Goal: Transaction & Acquisition: Book appointment/travel/reservation

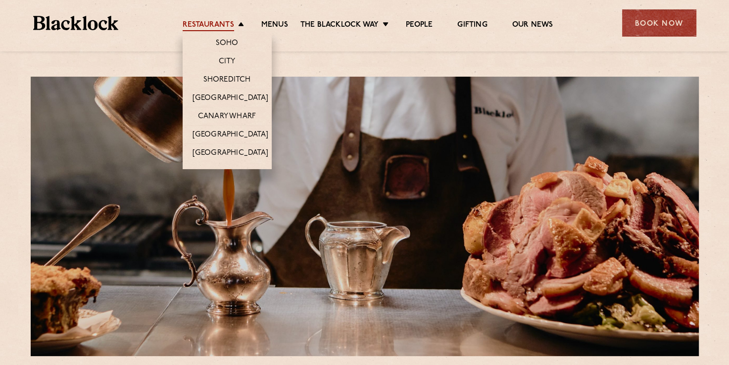
click at [219, 23] on link "Restaurants" at bounding box center [208, 25] width 51 height 11
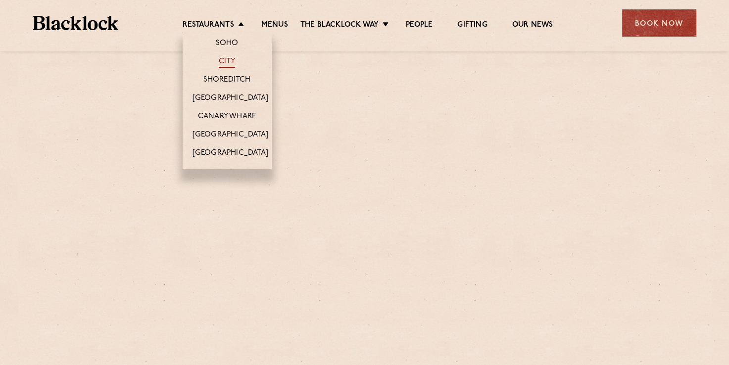
click at [223, 62] on link "City" at bounding box center [227, 62] width 17 height 11
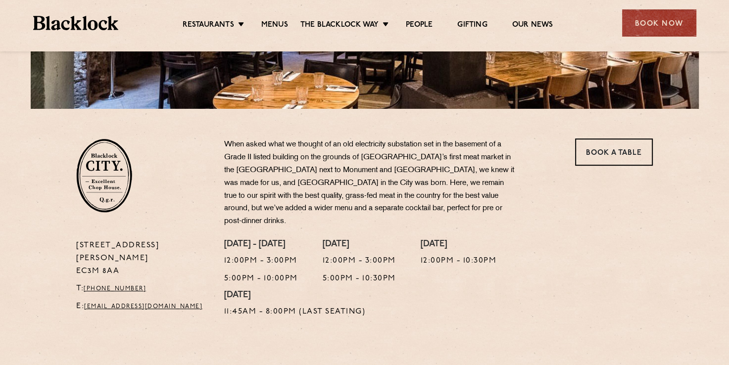
scroll to position [297, 0]
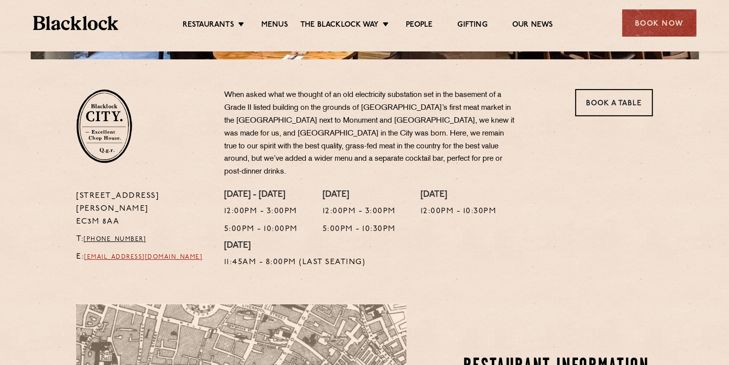
click at [133, 254] on link "[EMAIL_ADDRESS][DOMAIN_NAME]" at bounding box center [143, 257] width 118 height 6
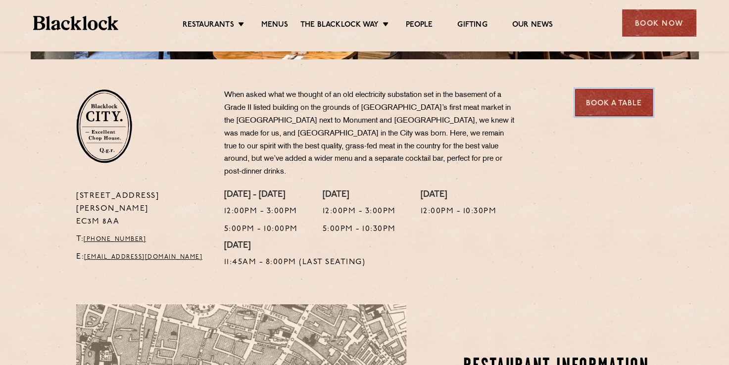
click at [600, 100] on link "Book a Table" at bounding box center [614, 102] width 78 height 27
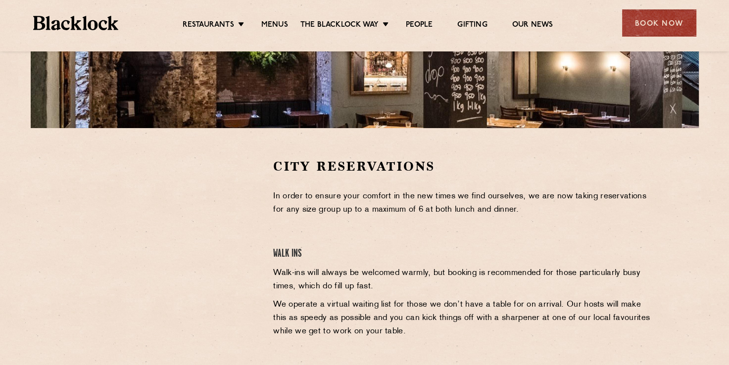
scroll to position [297, 0]
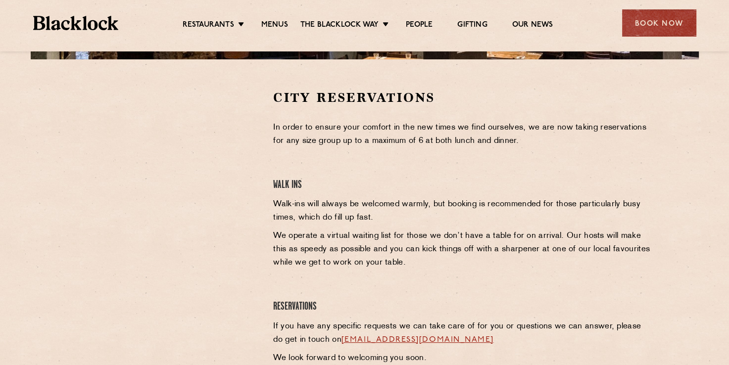
drag, startPoint x: 338, startPoint y: 161, endPoint x: 348, endPoint y: 155, distance: 12.4
click at [338, 161] on div "City Reservations In order to ensure your comfort in the new times we find ours…" at bounding box center [463, 238] width 394 height 299
click at [245, 131] on div at bounding box center [167, 163] width 182 height 149
